Goal: Task Accomplishment & Management: Complete application form

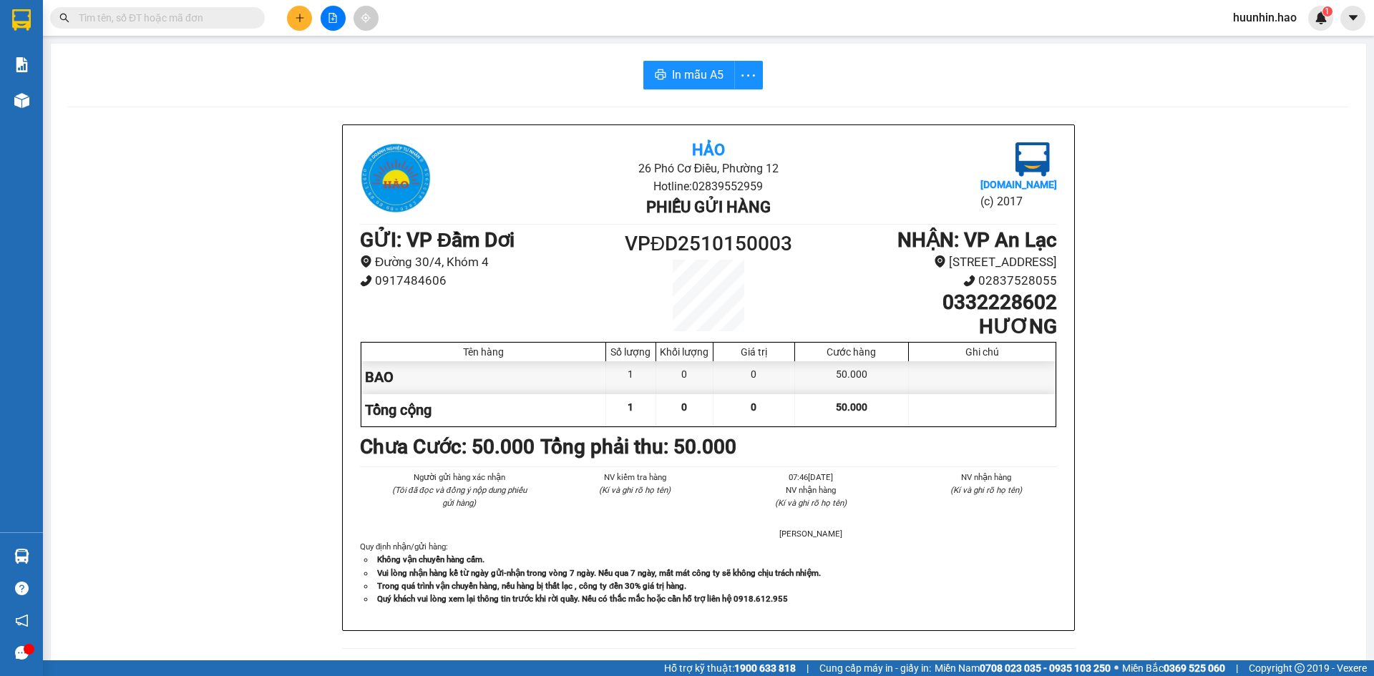
click at [305, 19] on button at bounding box center [299, 18] width 25 height 25
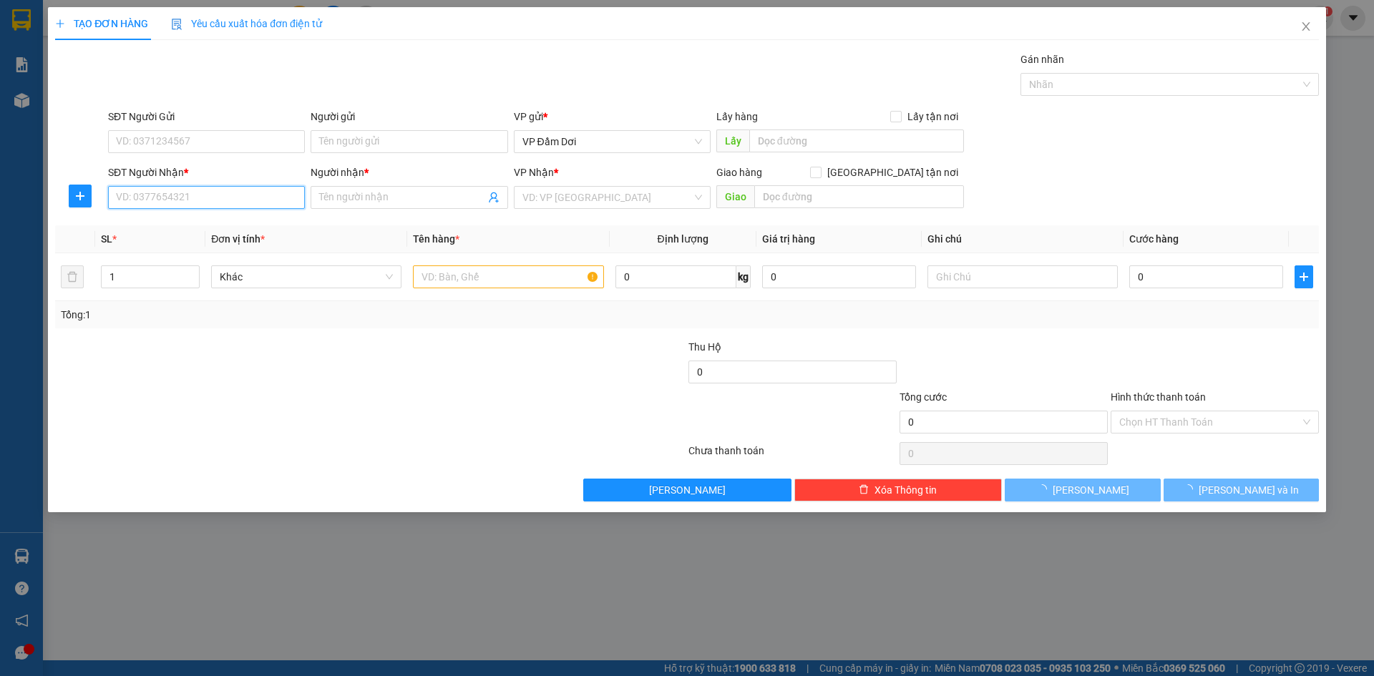
click at [225, 202] on input "SĐT Người Nhận *" at bounding box center [206, 197] width 197 height 23
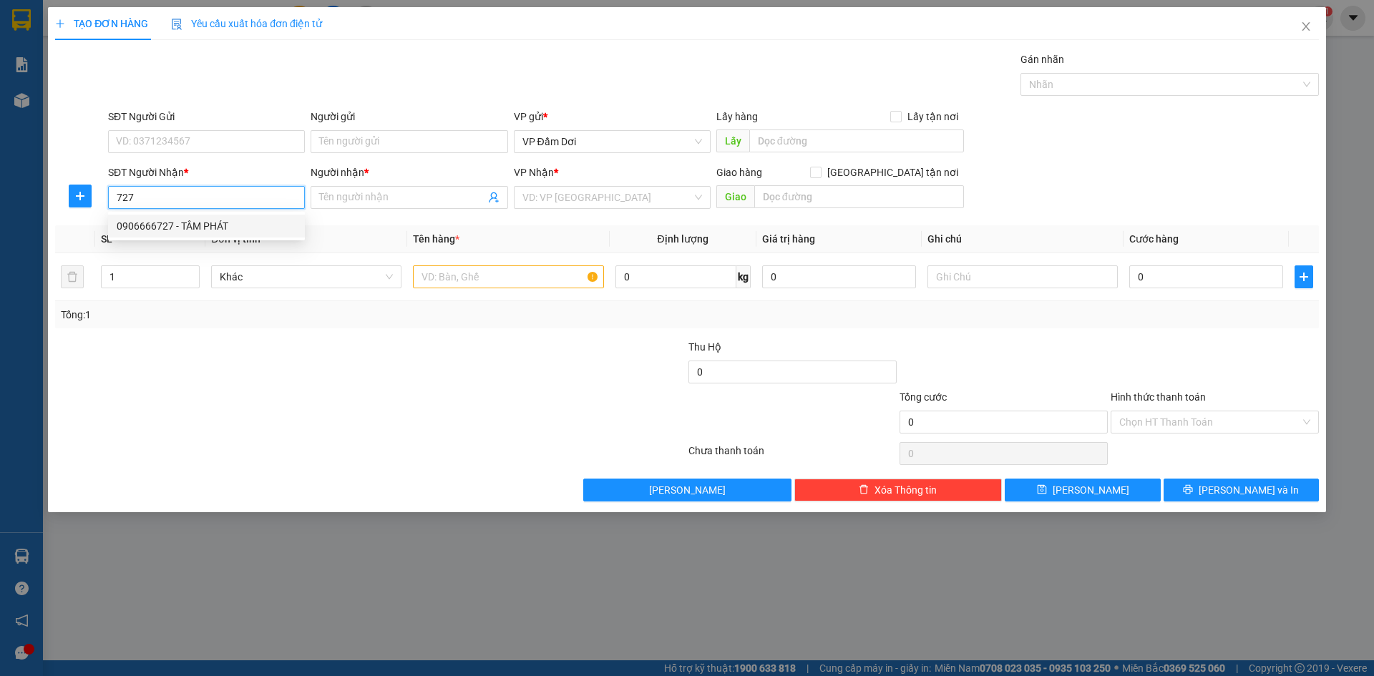
drag, startPoint x: 198, startPoint y: 224, endPoint x: 259, endPoint y: 220, distance: 61.0
click at [198, 225] on div "0906666727 - TÂM PHÁT" at bounding box center [207, 226] width 180 height 16
type input "0906666727"
type input "TÂM PHÁT"
type input "60.000"
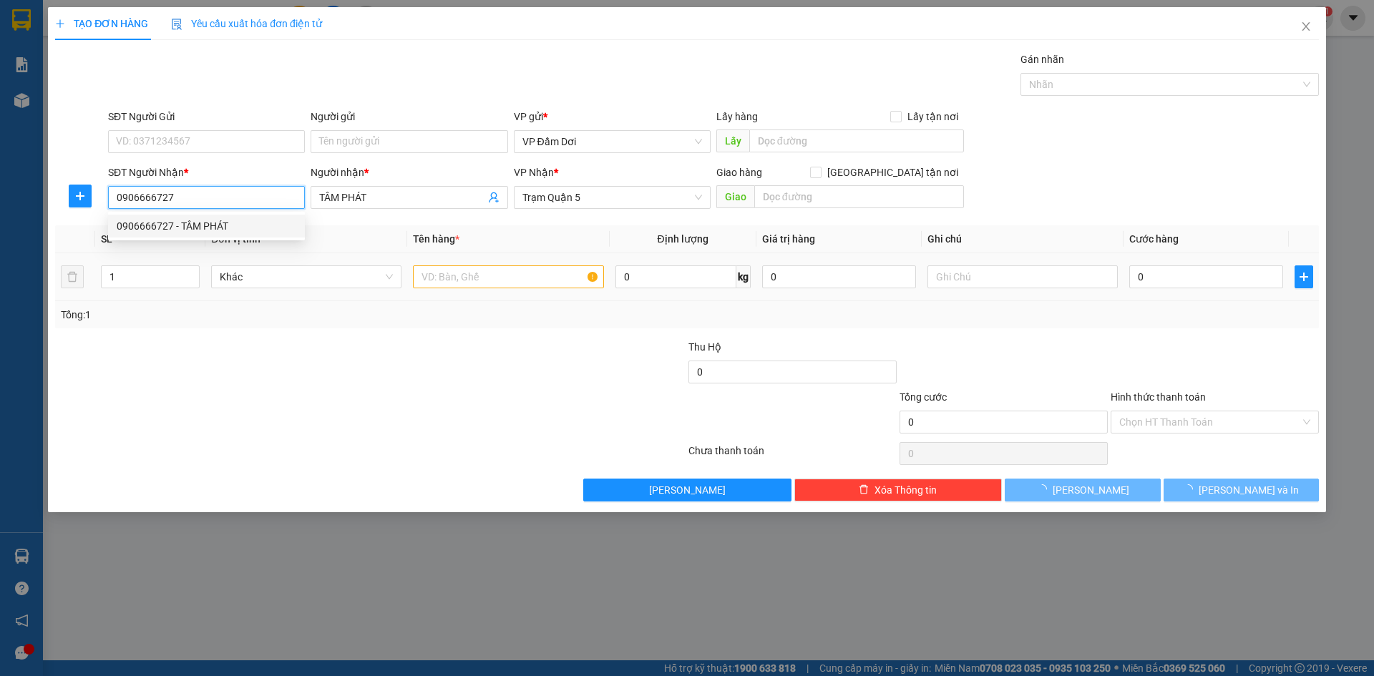
type input "60.000"
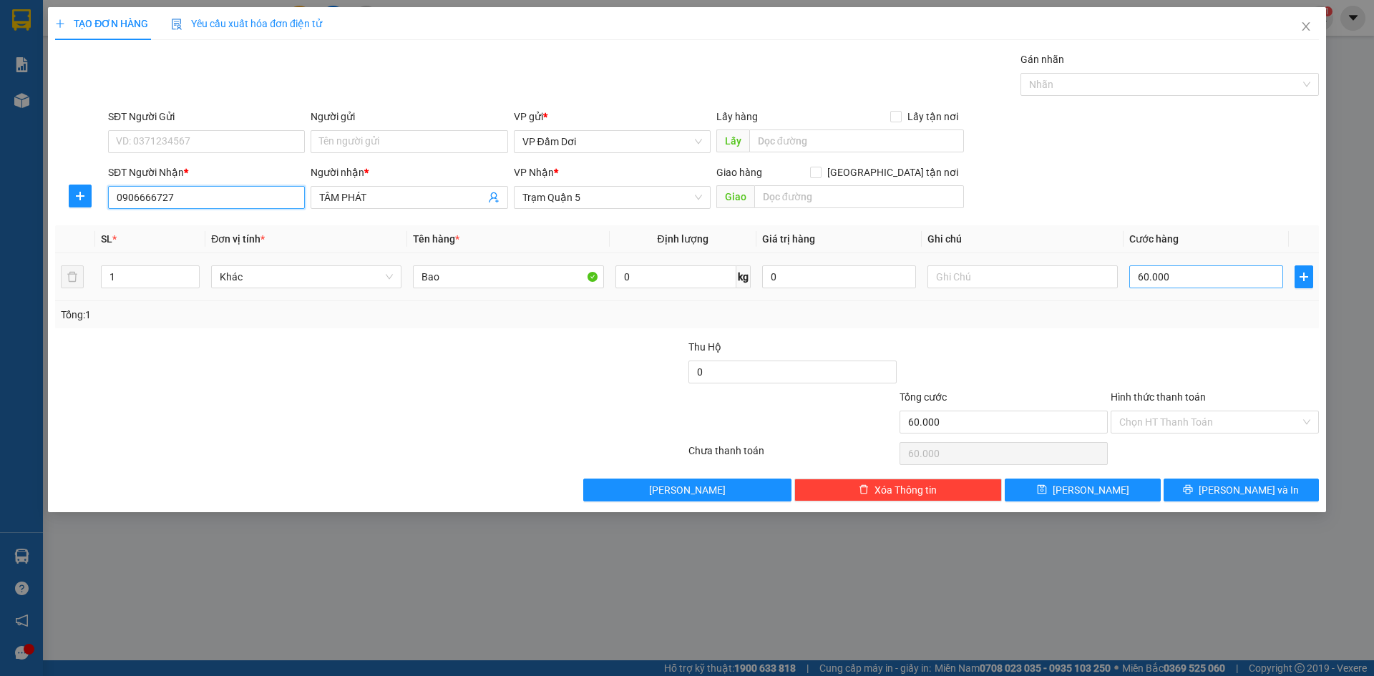
type input "0906666727"
click at [1189, 276] on input "60.000" at bounding box center [1206, 277] width 154 height 23
type input "0"
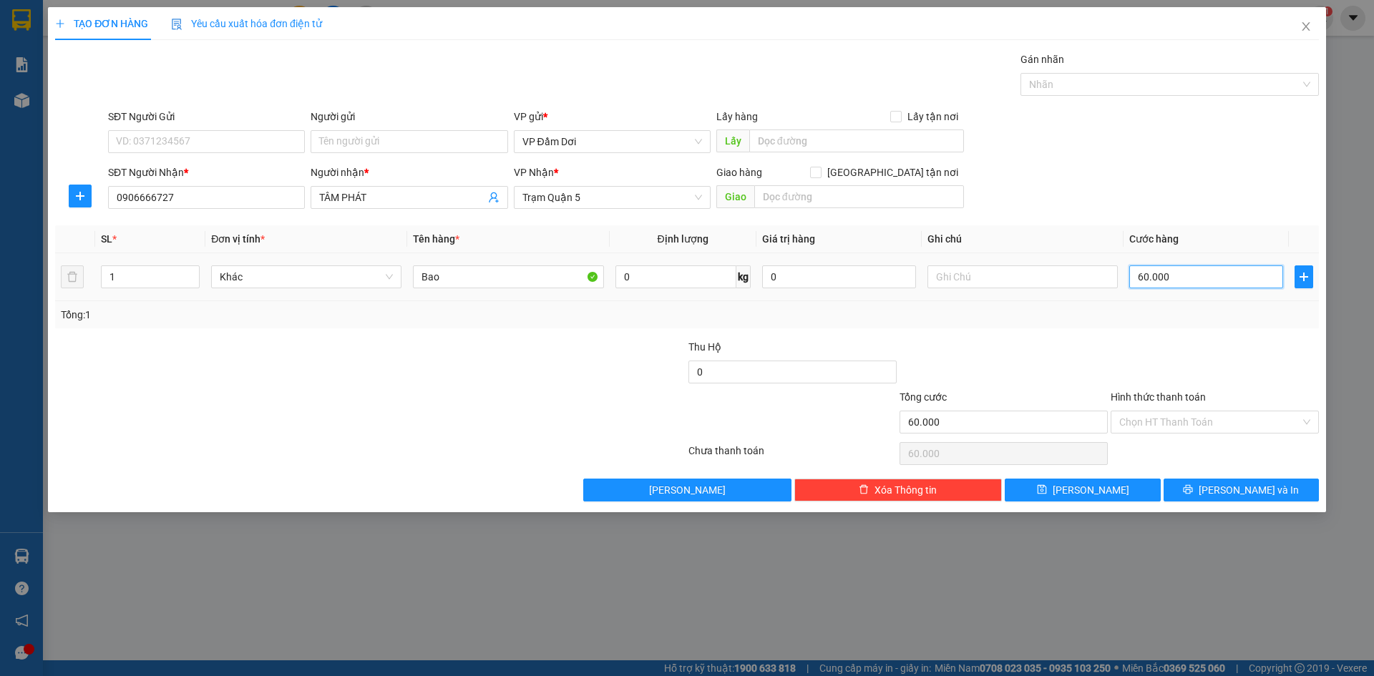
type input "0"
type input "1"
type input "01"
type input "14"
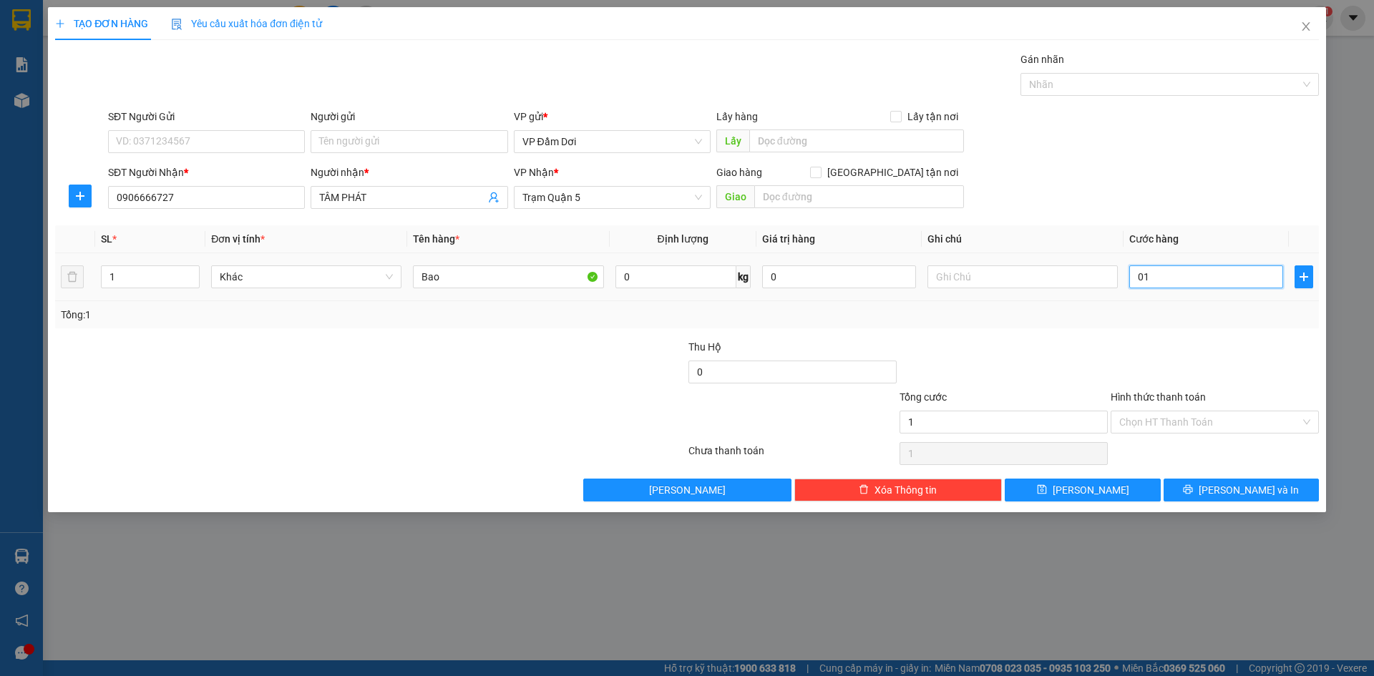
type input "14"
type input "014"
type input "140"
type input "0.140"
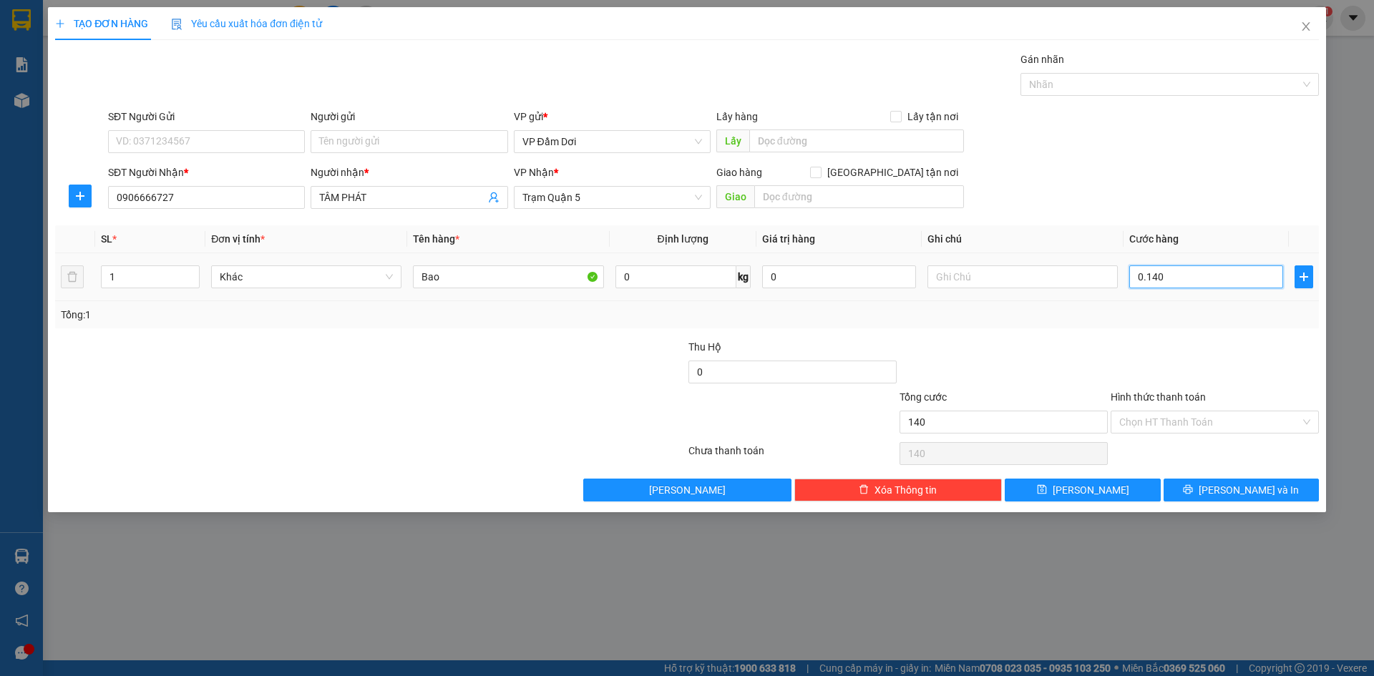
type input "1.400"
type input "01.400"
type input "14.000"
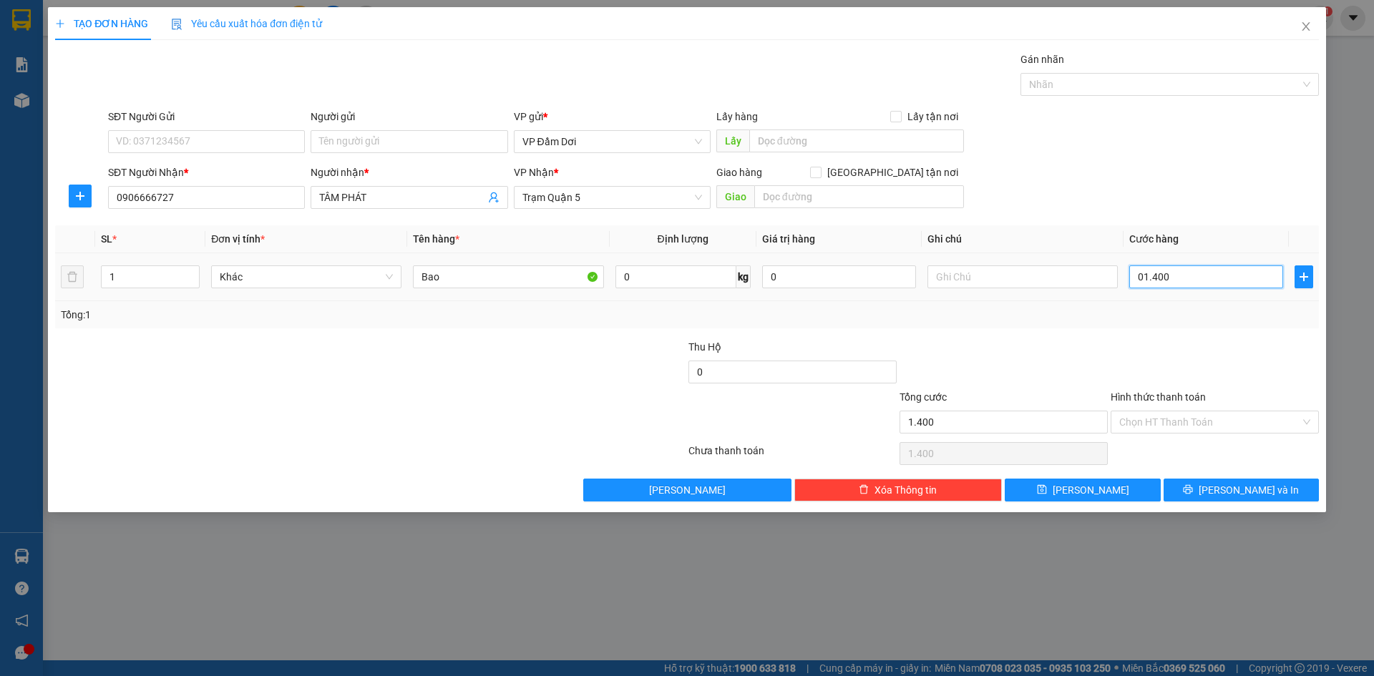
type input "014.000"
type input "140.000"
type input "0.140.000"
type input "1.400.000"
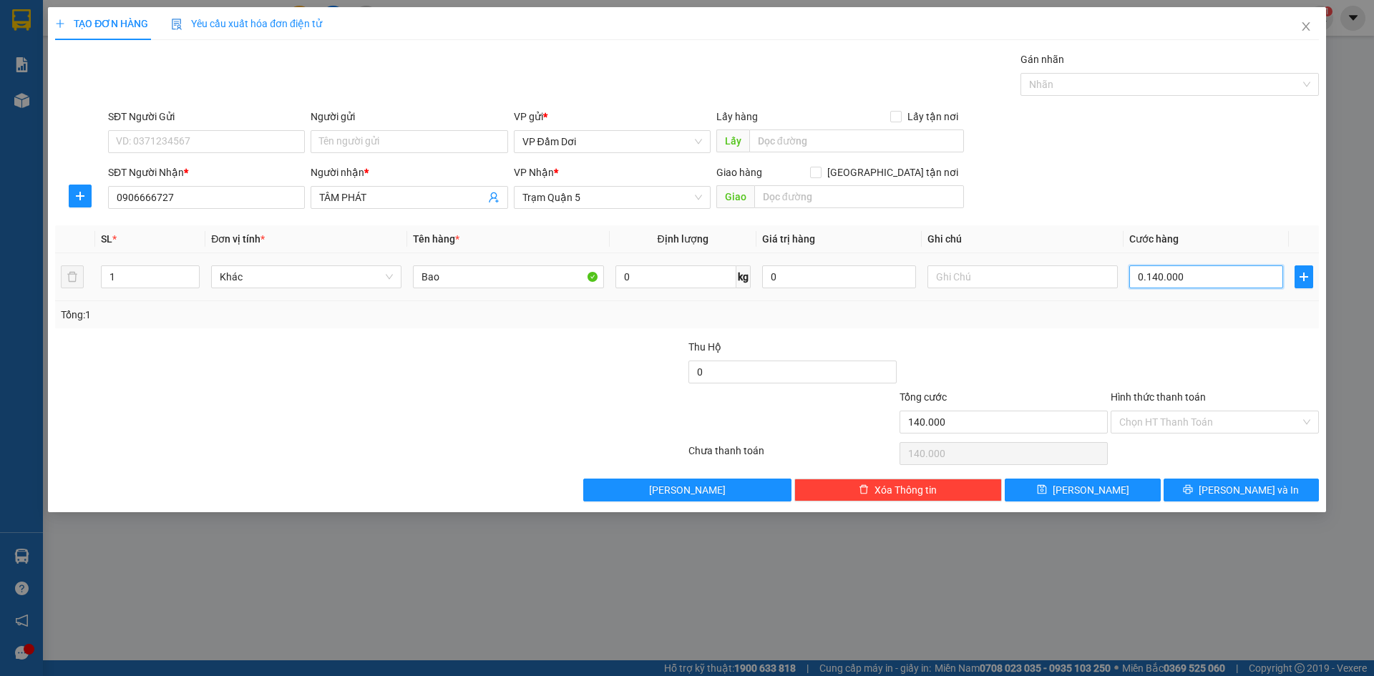
type input "1.400.000"
type input "01.400.000"
type input "140.000"
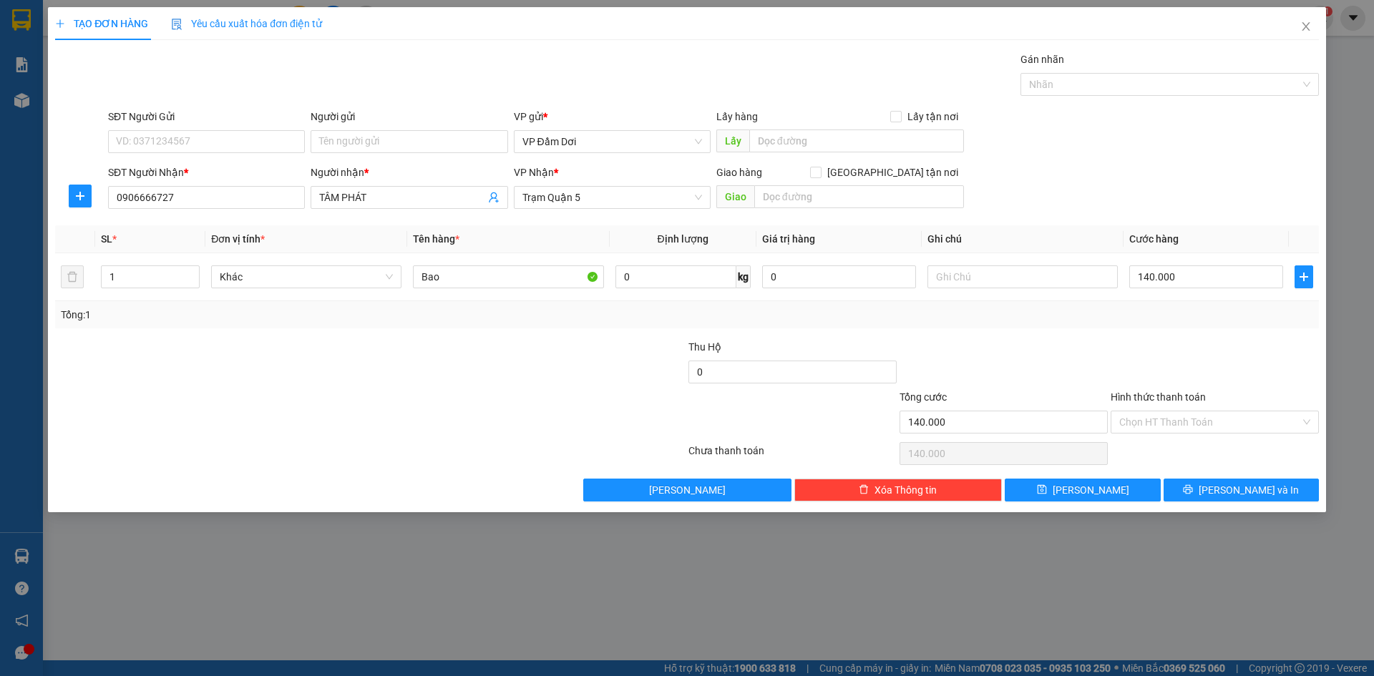
click at [1143, 356] on div at bounding box center [1214, 364] width 211 height 50
click at [1219, 424] on input "Hình thức thanh toán" at bounding box center [1209, 422] width 181 height 21
drag, startPoint x: 1187, startPoint y: 453, endPoint x: 1174, endPoint y: 450, distance: 12.5
click at [1187, 452] on div "Tại văn phòng" at bounding box center [1214, 451] width 191 height 16
type input "0"
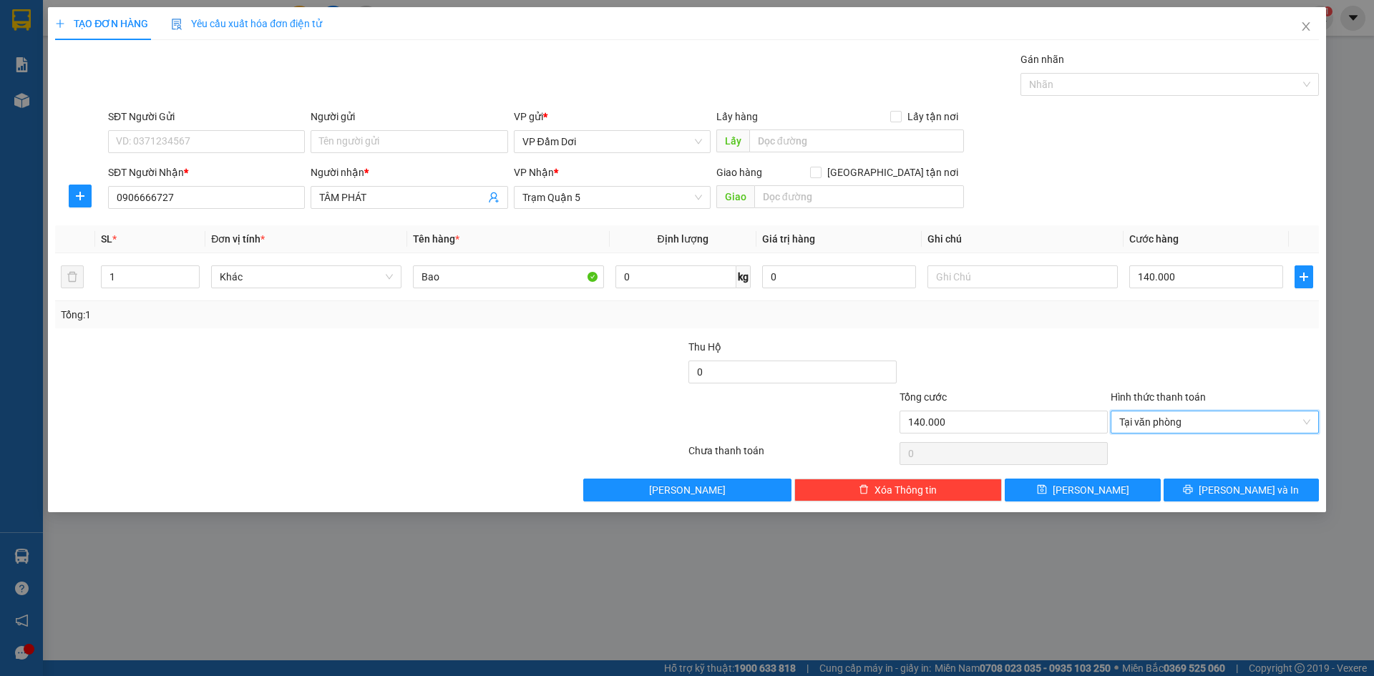
click at [1023, 351] on div at bounding box center [1003, 364] width 211 height 50
click at [1246, 485] on span "[PERSON_NAME] và In" at bounding box center [1249, 490] width 100 height 16
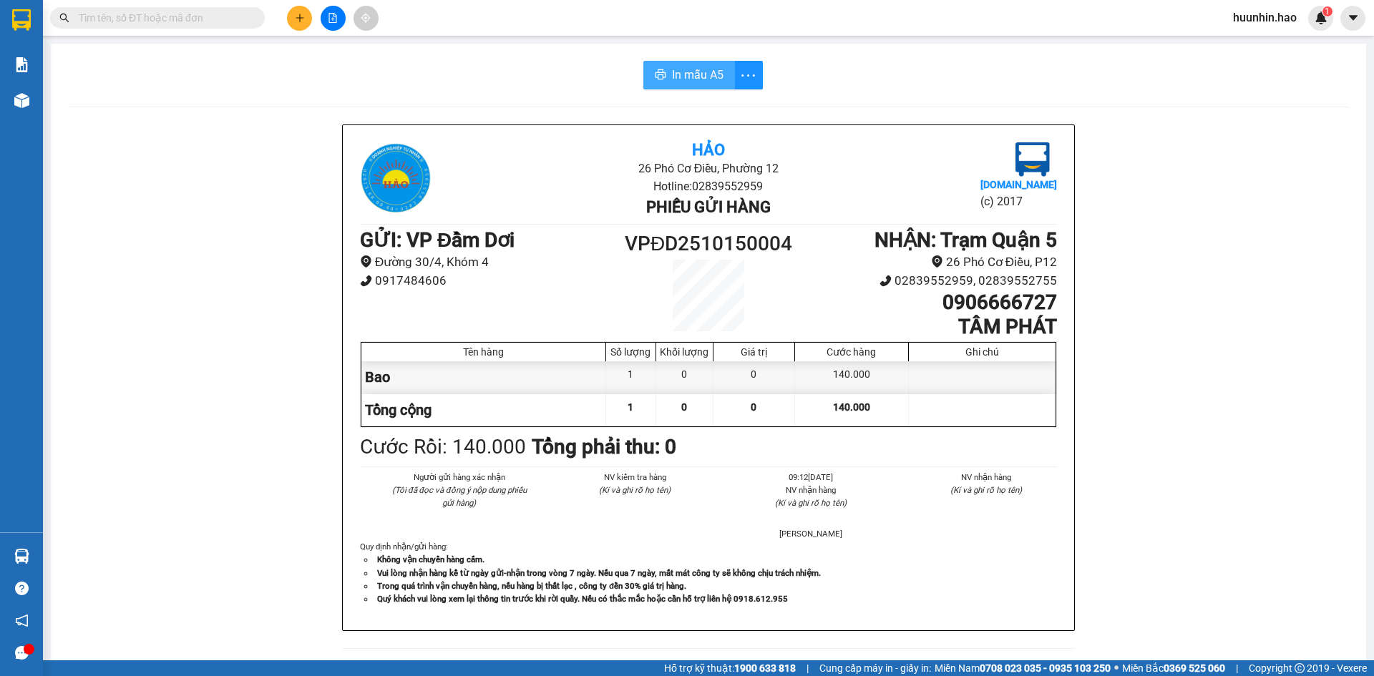
drag, startPoint x: 683, startPoint y: 84, endPoint x: 610, endPoint y: 82, distance: 73.0
click at [681, 82] on span "In mẫu A5" at bounding box center [698, 75] width 52 height 18
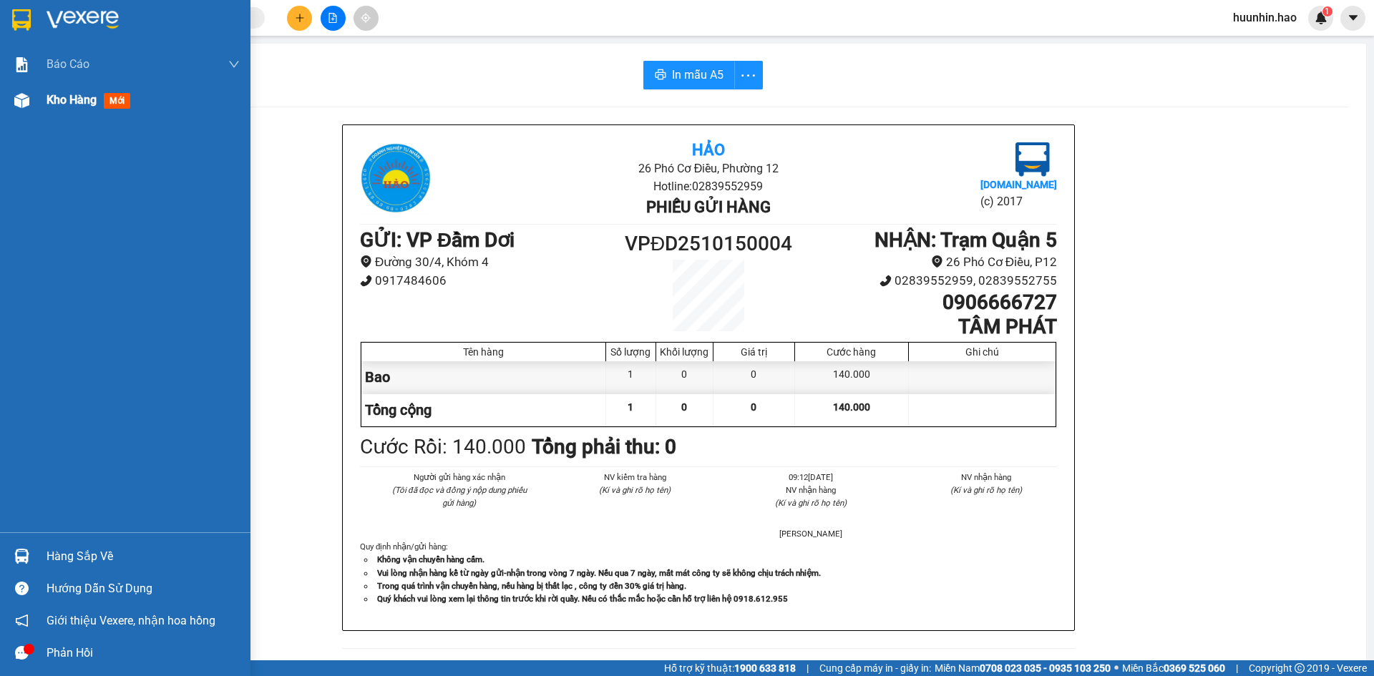
click at [72, 100] on span "Kho hàng" at bounding box center [72, 100] width 50 height 14
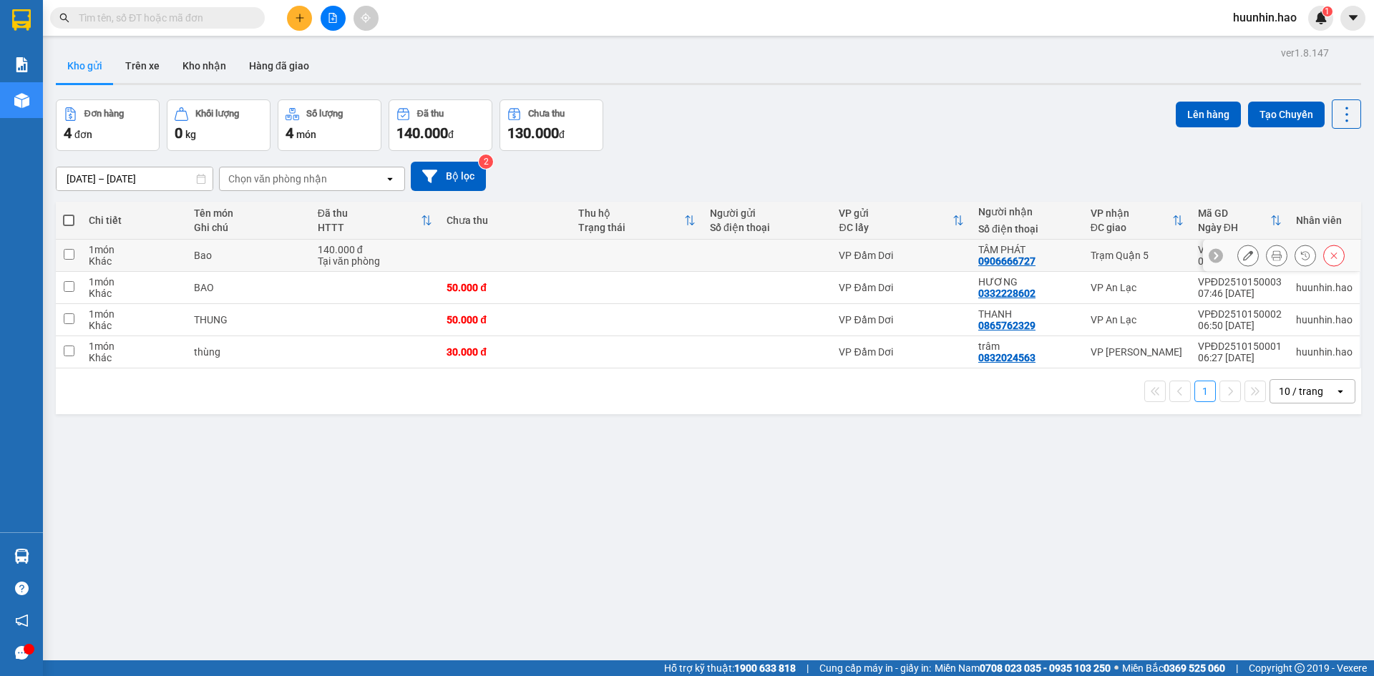
click at [1238, 258] on button at bounding box center [1248, 255] width 20 height 25
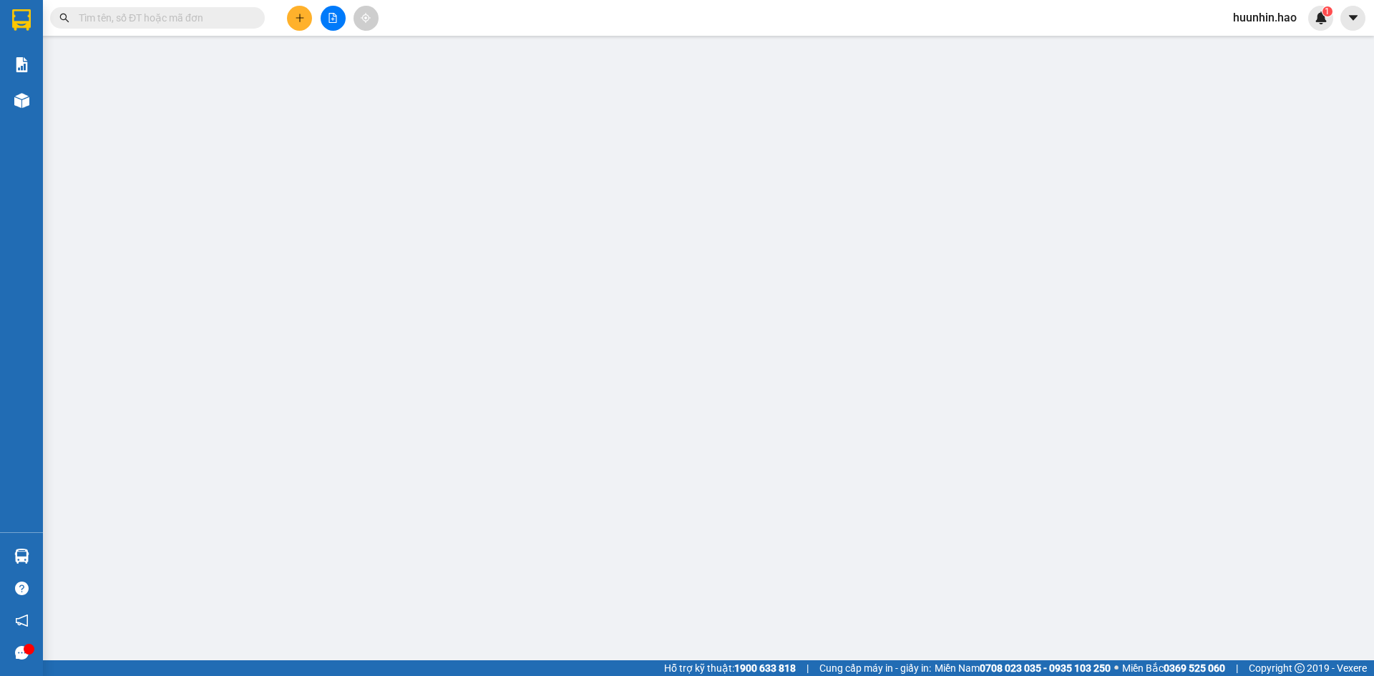
type input "0906666727"
type input "TÂM PHÁT"
type input "140.000"
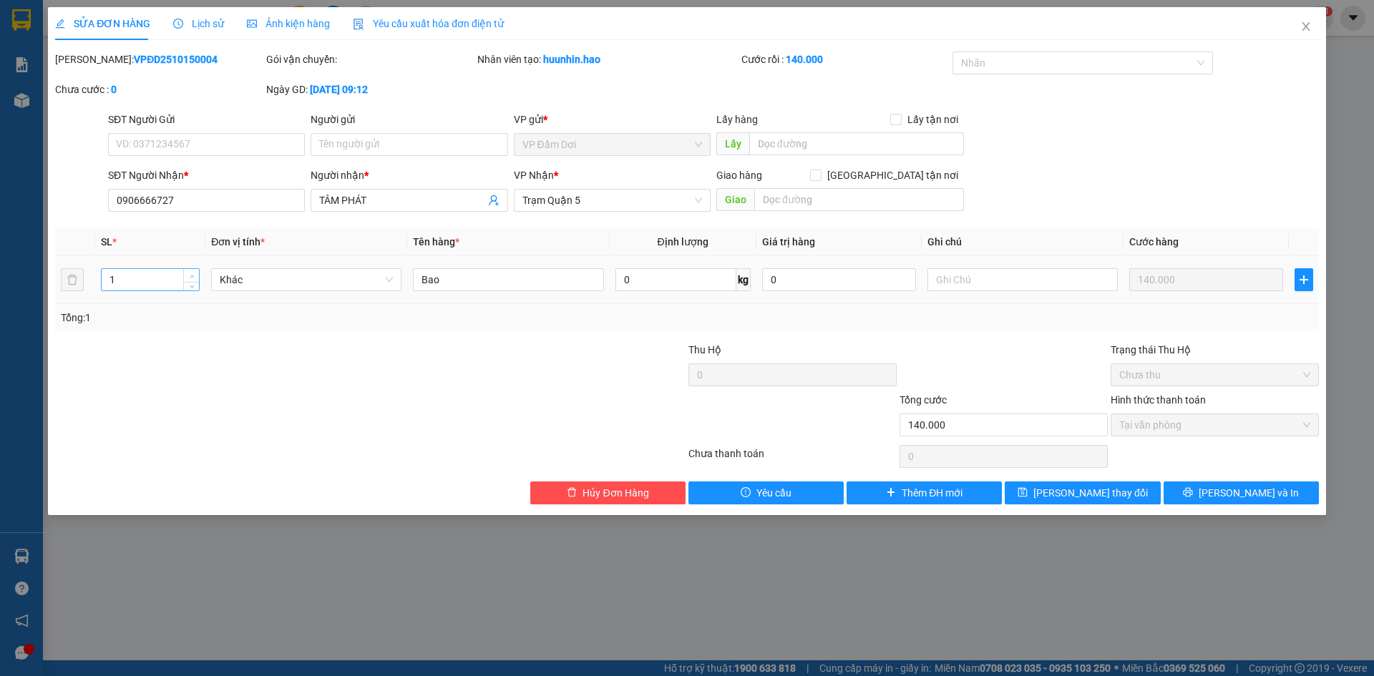
type input "2"
click at [193, 272] on span "up" at bounding box center [192, 276] width 9 height 9
drag, startPoint x: 1061, startPoint y: 369, endPoint x: 1129, endPoint y: 442, distance: 100.2
click at [1062, 369] on div at bounding box center [1003, 367] width 211 height 50
drag, startPoint x: 1229, startPoint y: 487, endPoint x: 816, endPoint y: 386, distance: 425.1
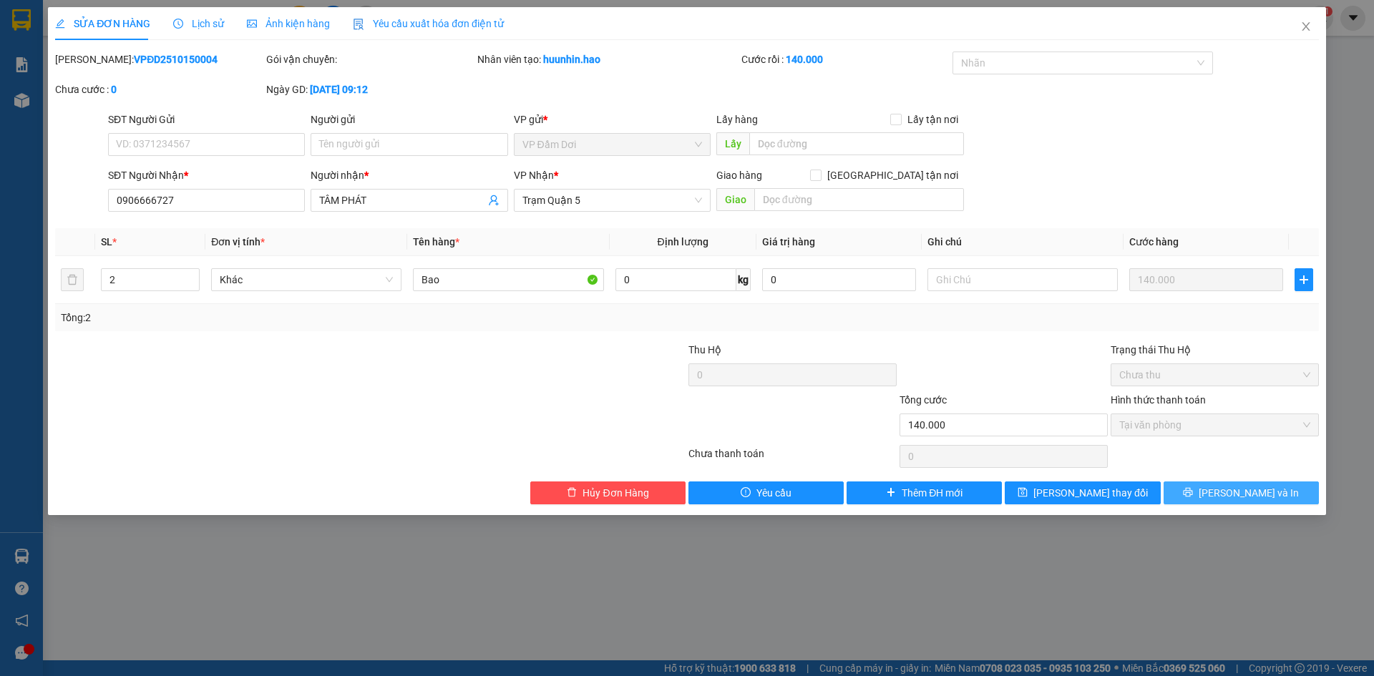
click at [1229, 485] on span "[PERSON_NAME] và In" at bounding box center [1249, 493] width 100 height 16
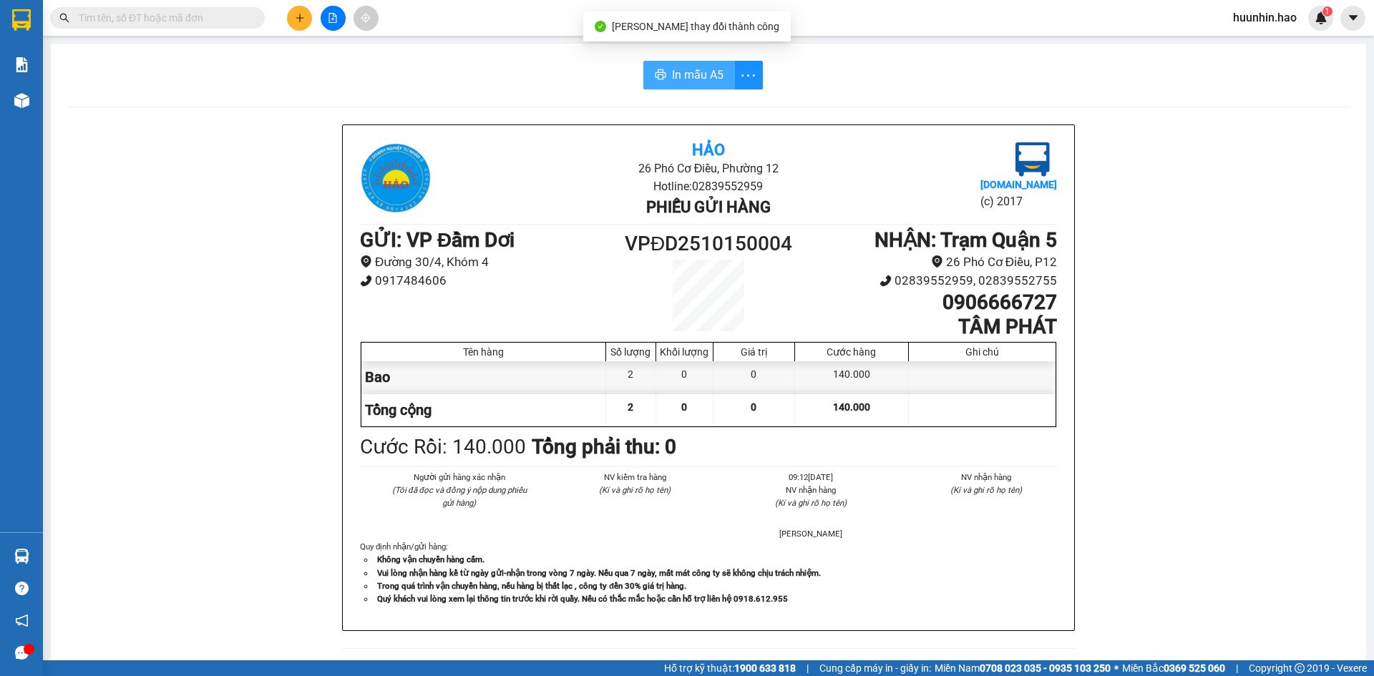
drag, startPoint x: 683, startPoint y: 84, endPoint x: 555, endPoint y: 116, distance: 131.9
click at [683, 84] on button "In mẫu A5" at bounding box center [689, 75] width 92 height 29
